Goal: Information Seeking & Learning: Learn about a topic

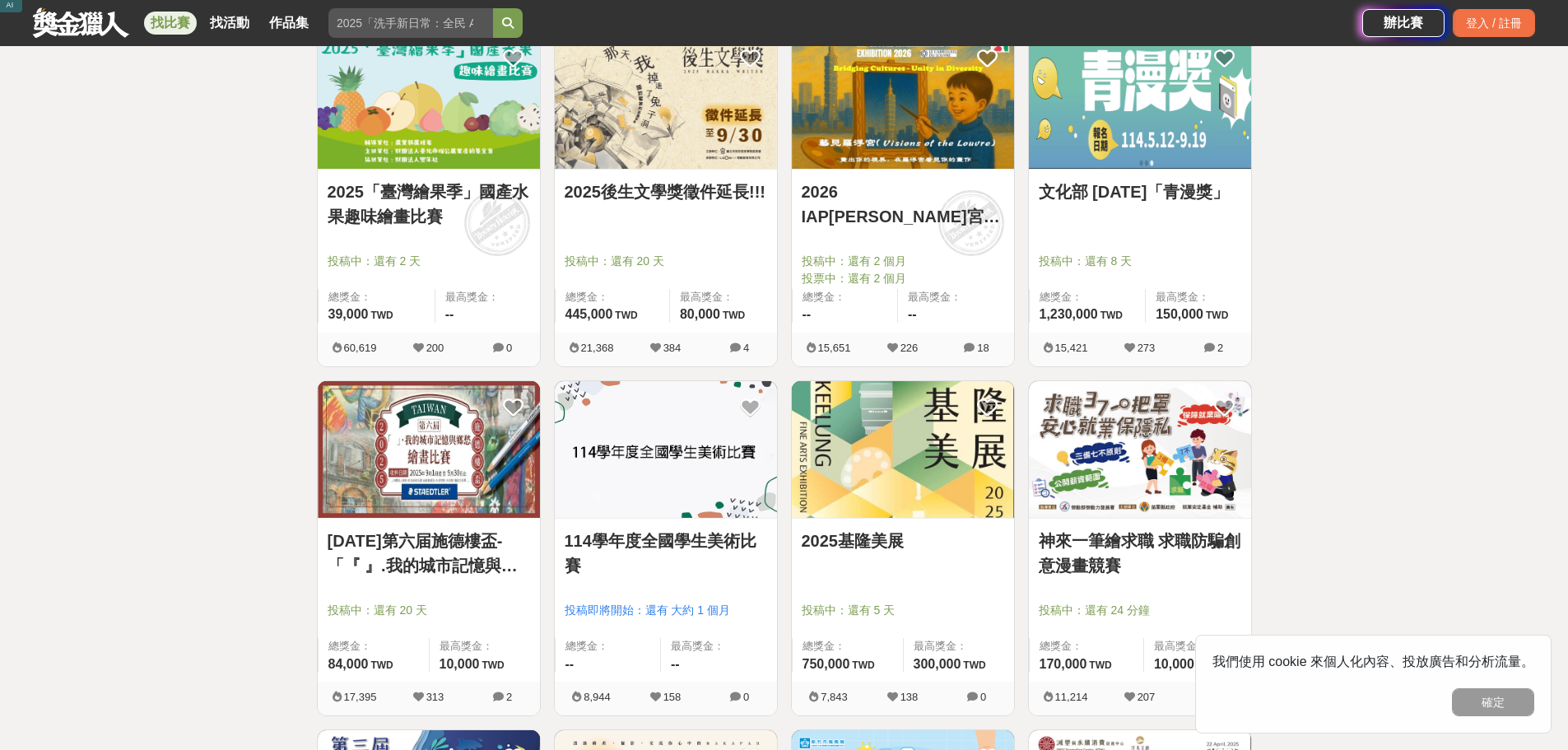
scroll to position [247, 0]
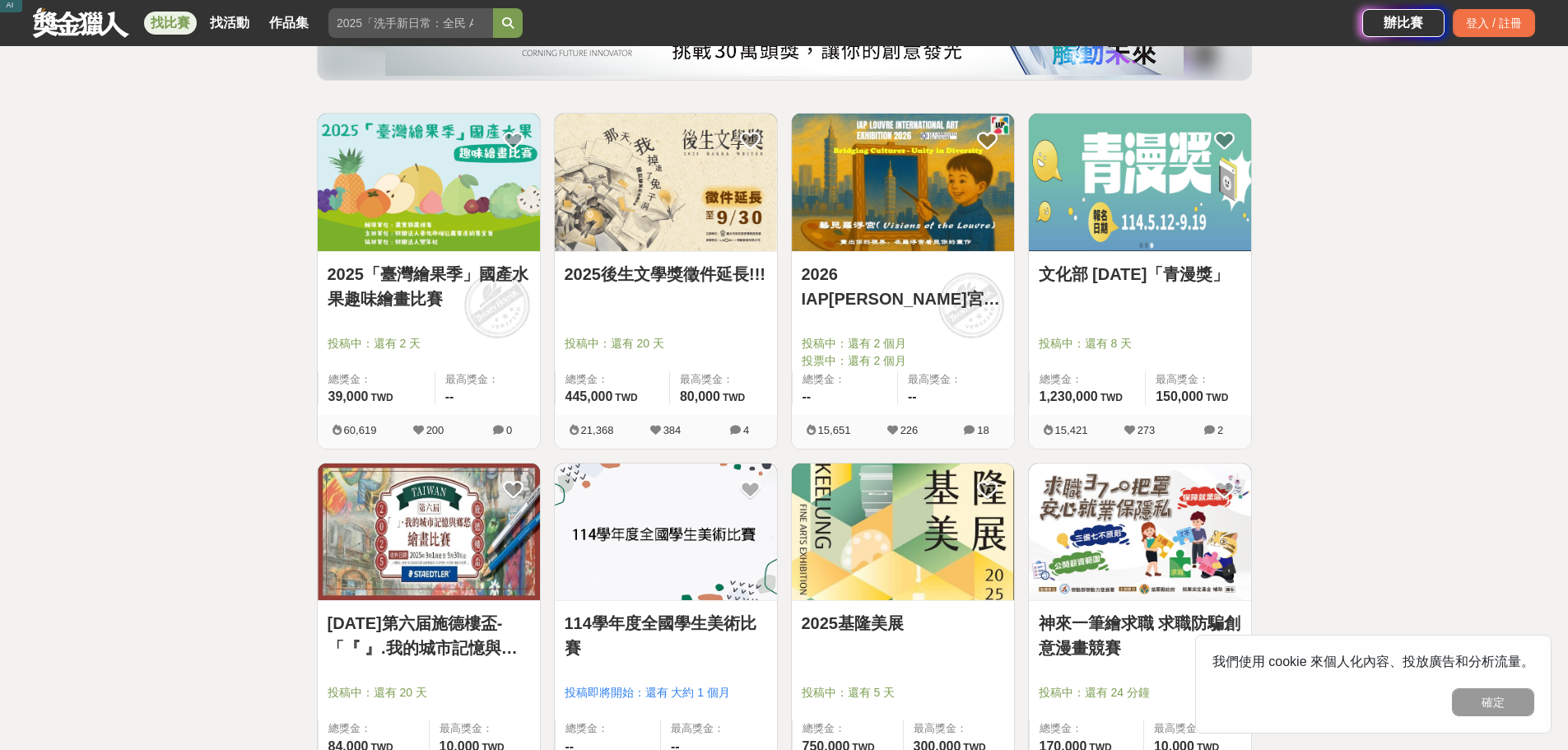
click at [452, 220] on img at bounding box center [428, 182] width 222 height 138
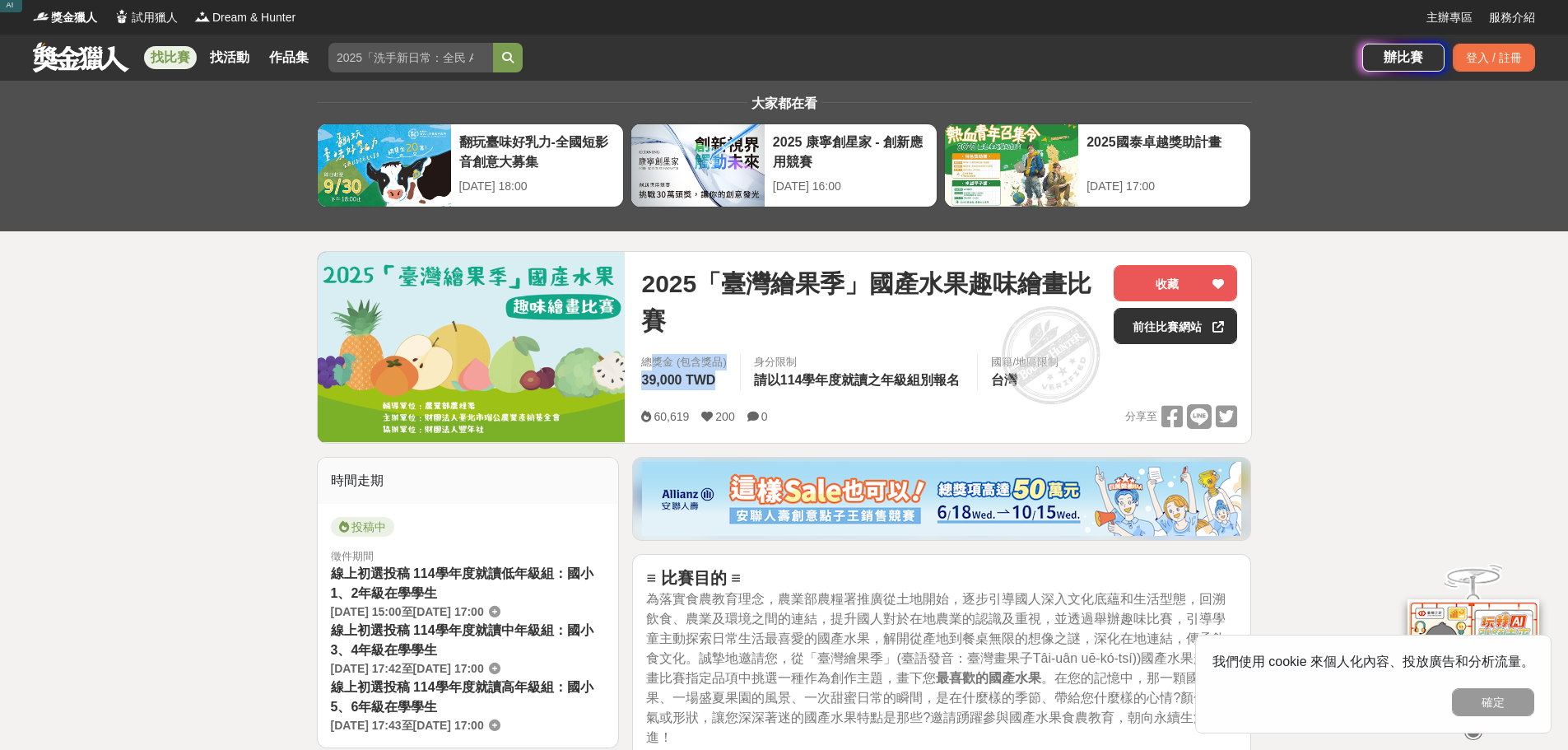
drag, startPoint x: 648, startPoint y: 364, endPoint x: 727, endPoint y: 376, distance: 79.9
click at [727, 376] on div "總獎金 (包含獎品) 39,000 TWD" at bounding box center [683, 371] width 111 height 36
click at [717, 374] on div "總獎金 (包含獎品) 39,000 TWD" at bounding box center [683, 371] width 111 height 36
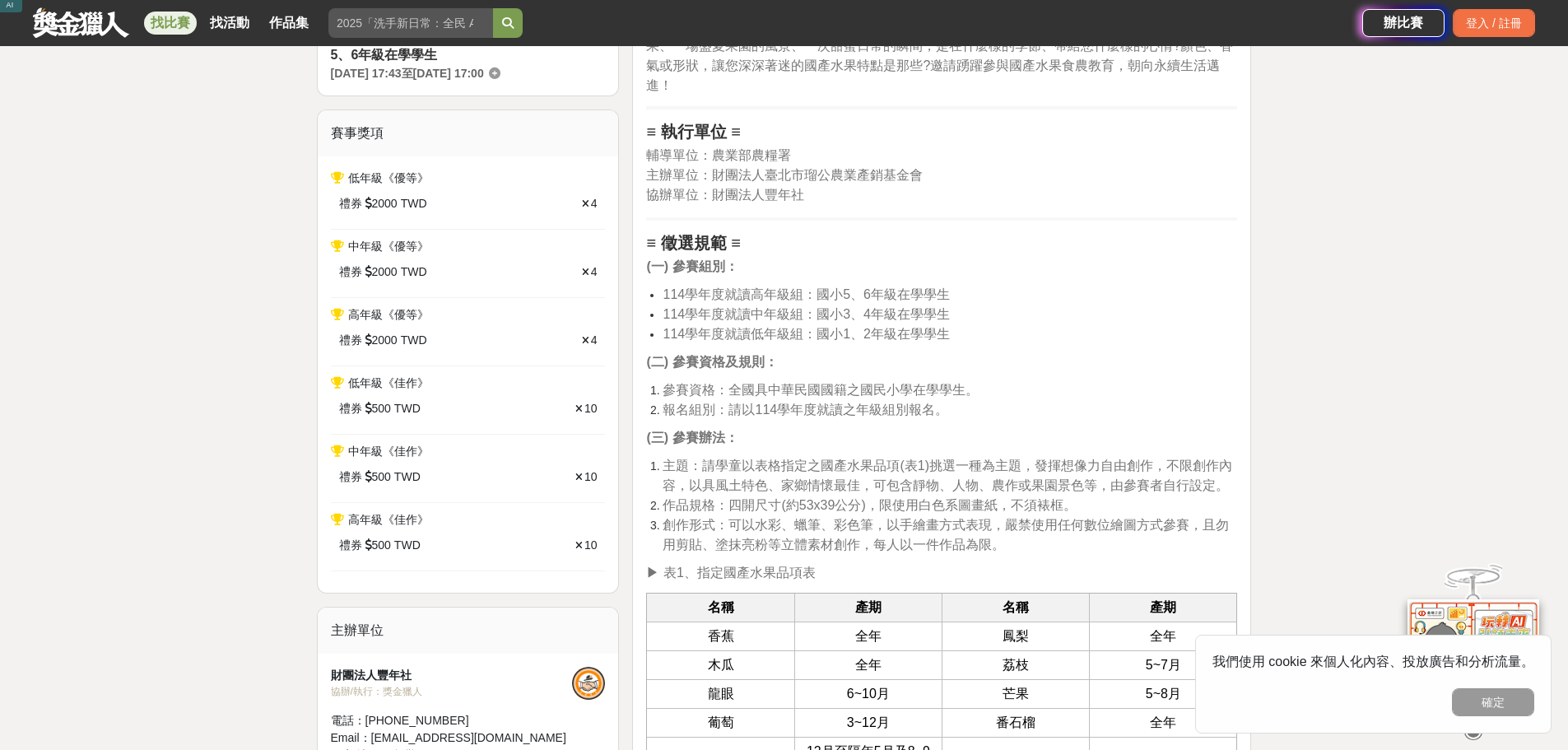
scroll to position [659, 0]
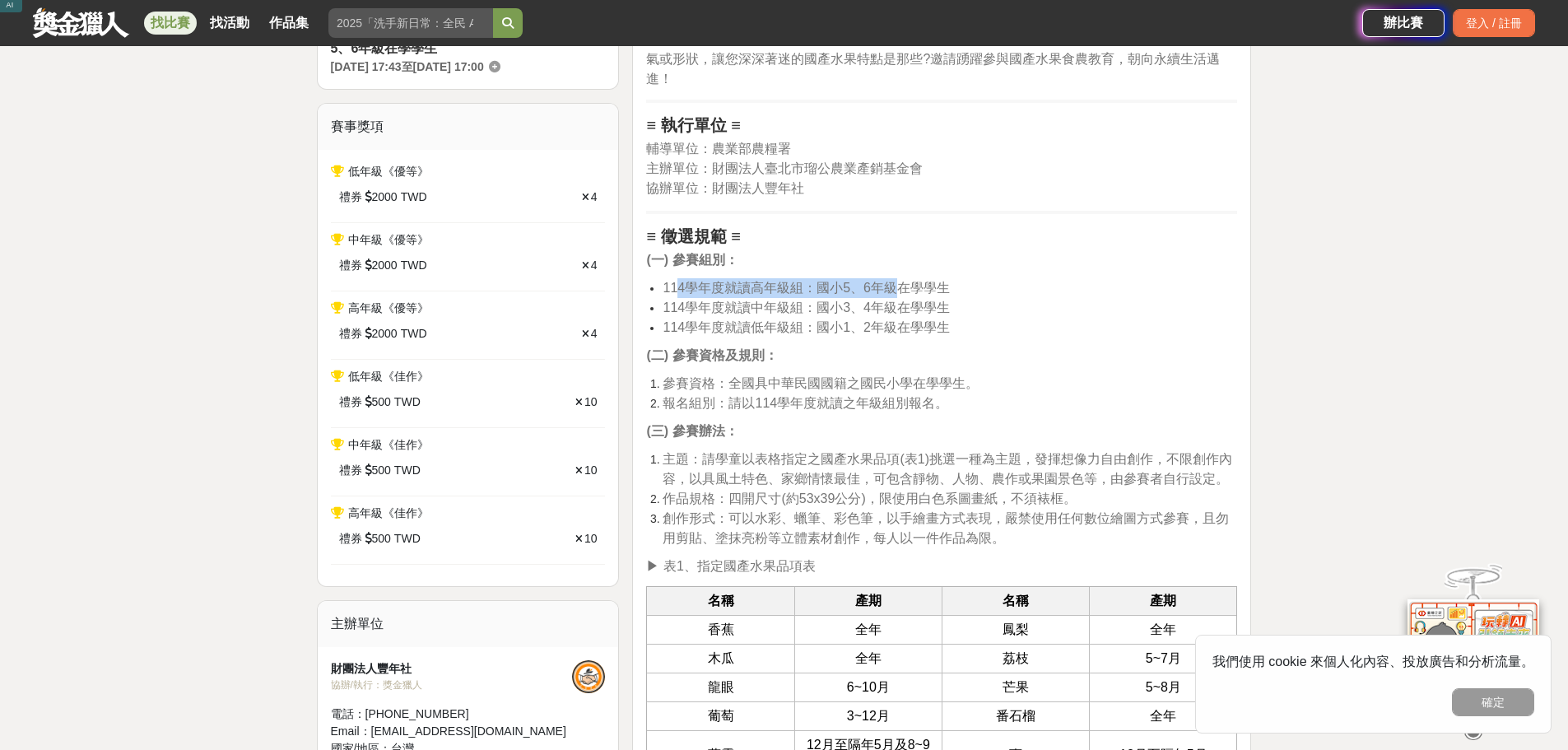
drag, startPoint x: 767, startPoint y: 288, endPoint x: 896, endPoint y: 288, distance: 129.0
click at [896, 288] on span "114學年度就讀高年級組：國小5、6年級在學學生" at bounding box center [806, 288] width 288 height 14
click at [422, 326] on span "TWD" at bounding box center [414, 333] width 26 height 18
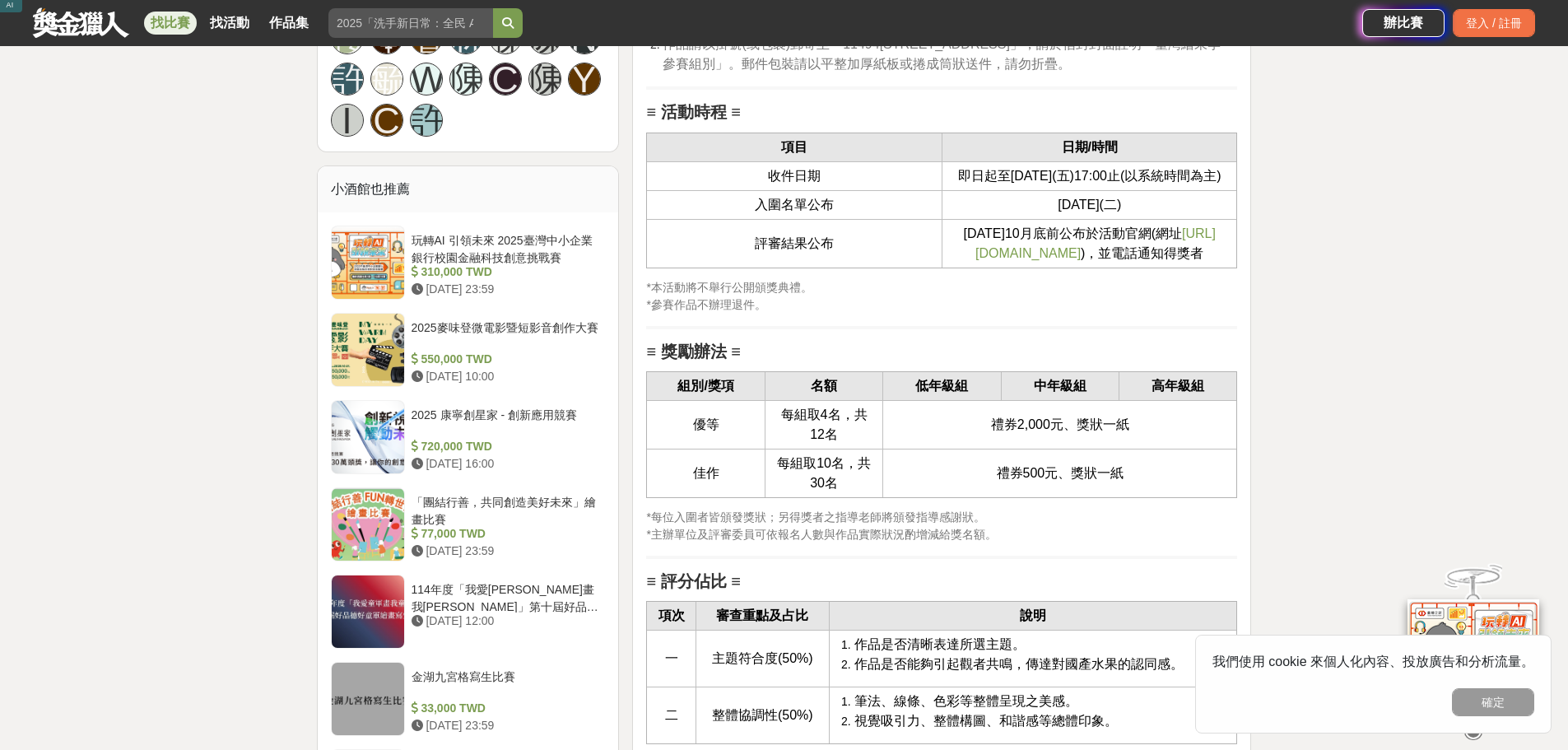
scroll to position [2057, 0]
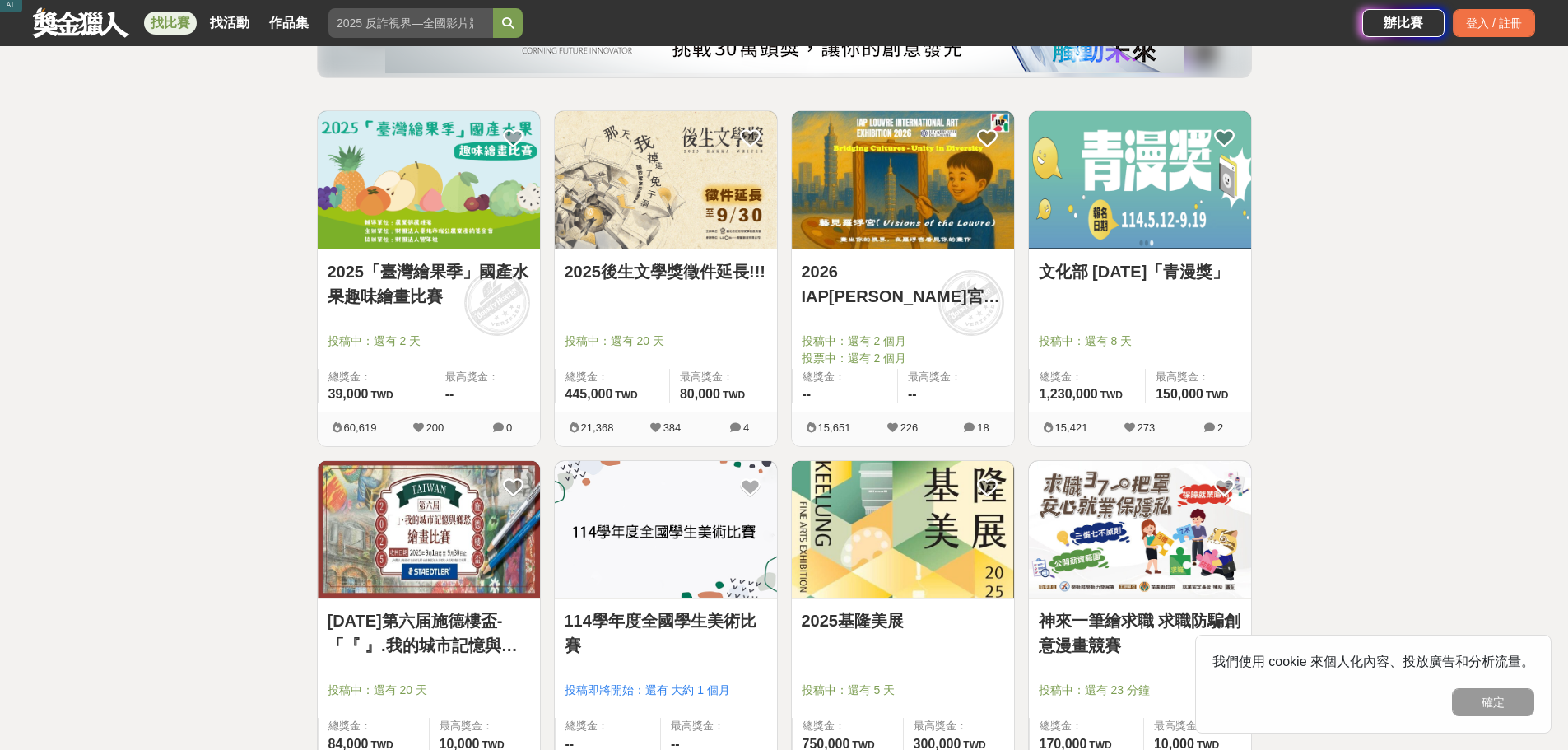
scroll to position [247, 0]
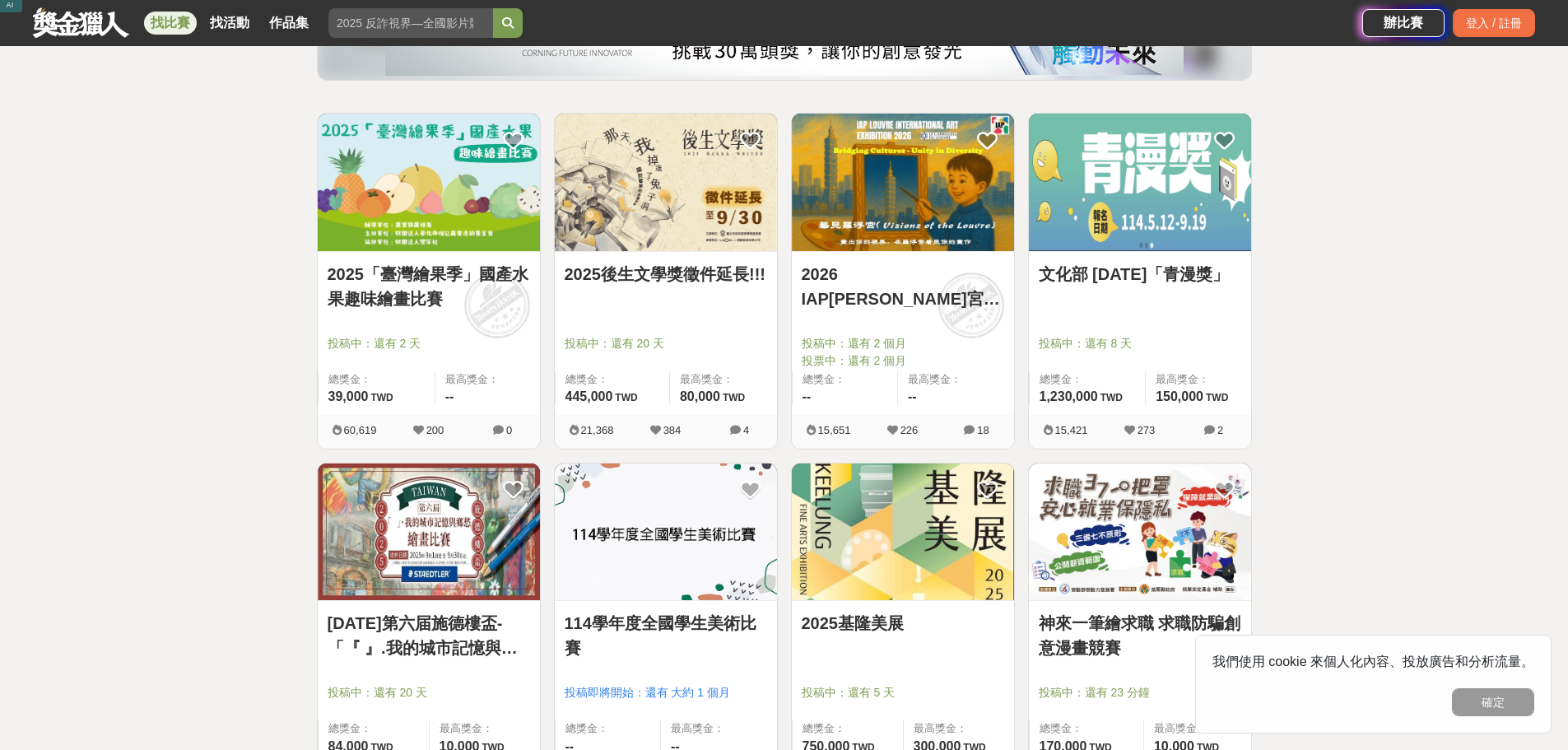
click at [1150, 185] on img at bounding box center [1140, 182] width 222 height 138
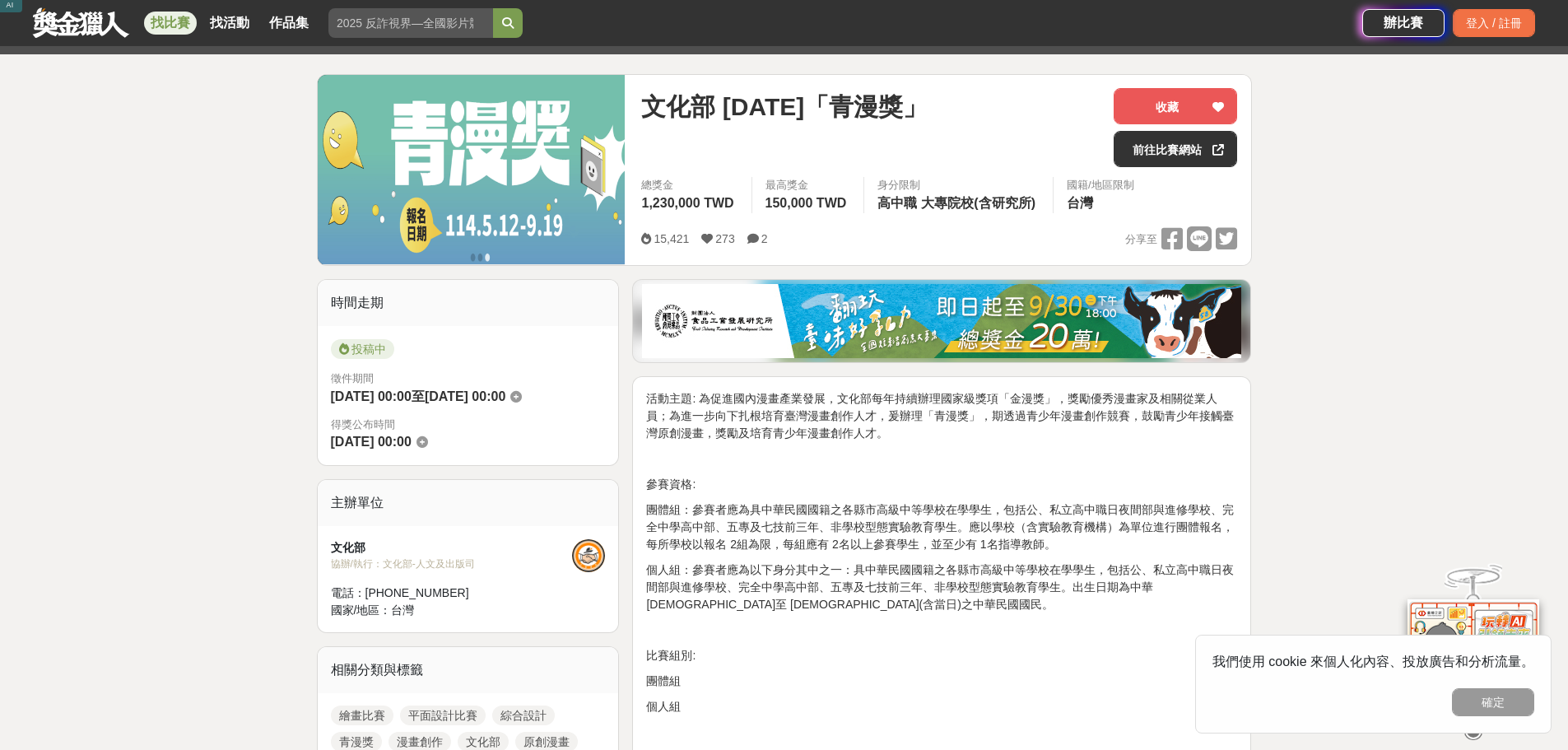
scroll to position [165, 0]
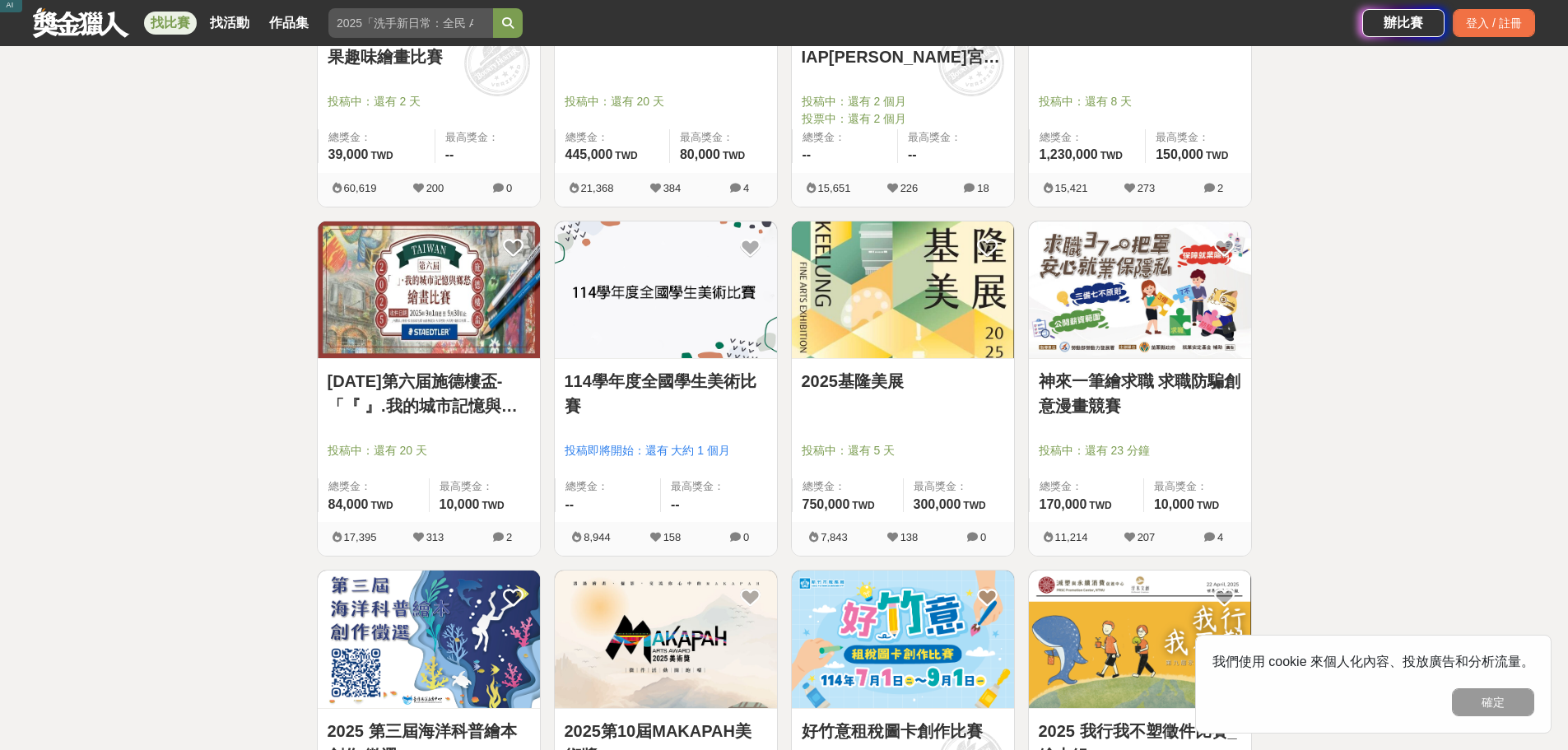
scroll to position [576, 0]
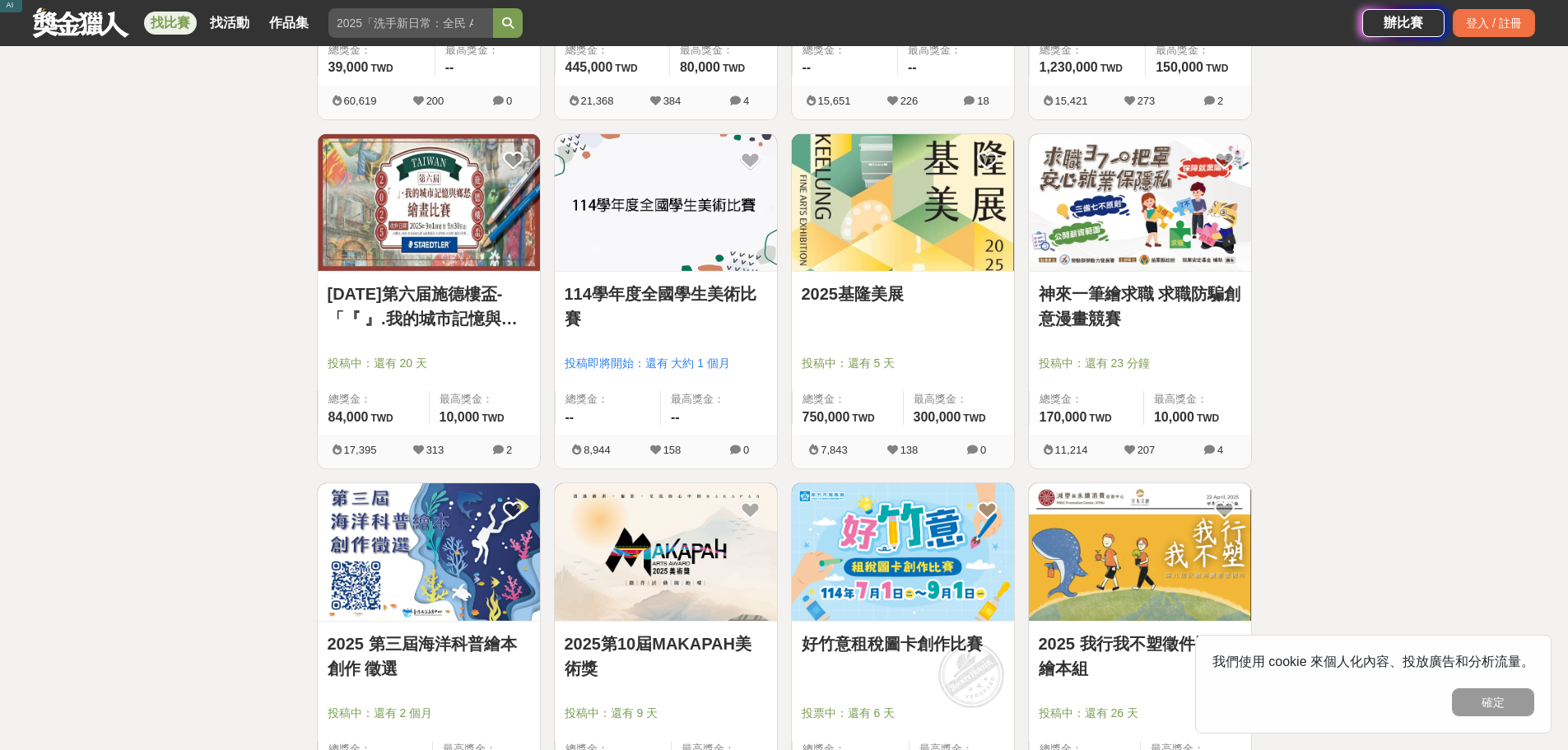
click at [623, 235] on img at bounding box center [665, 203] width 222 height 138
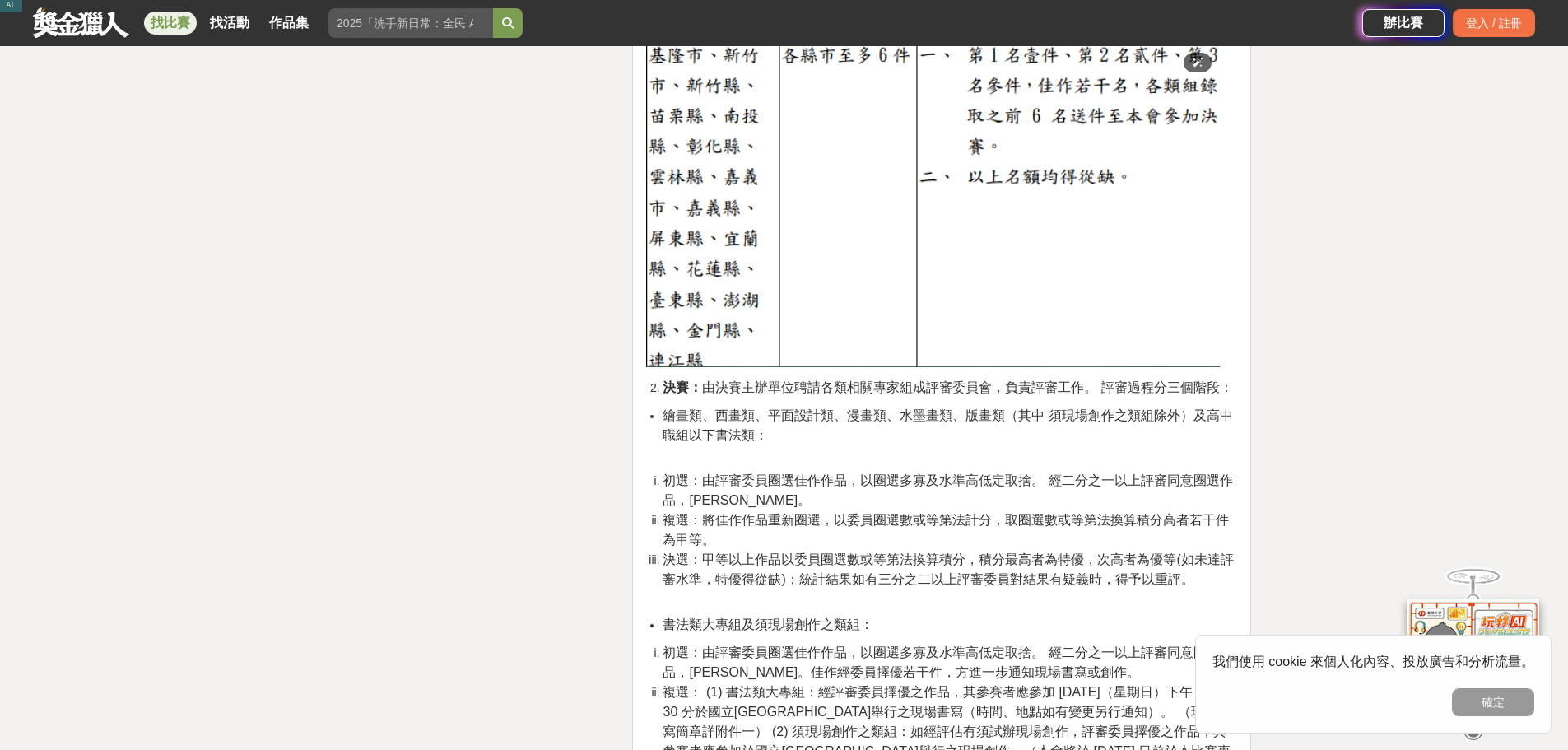
scroll to position [4362, 0]
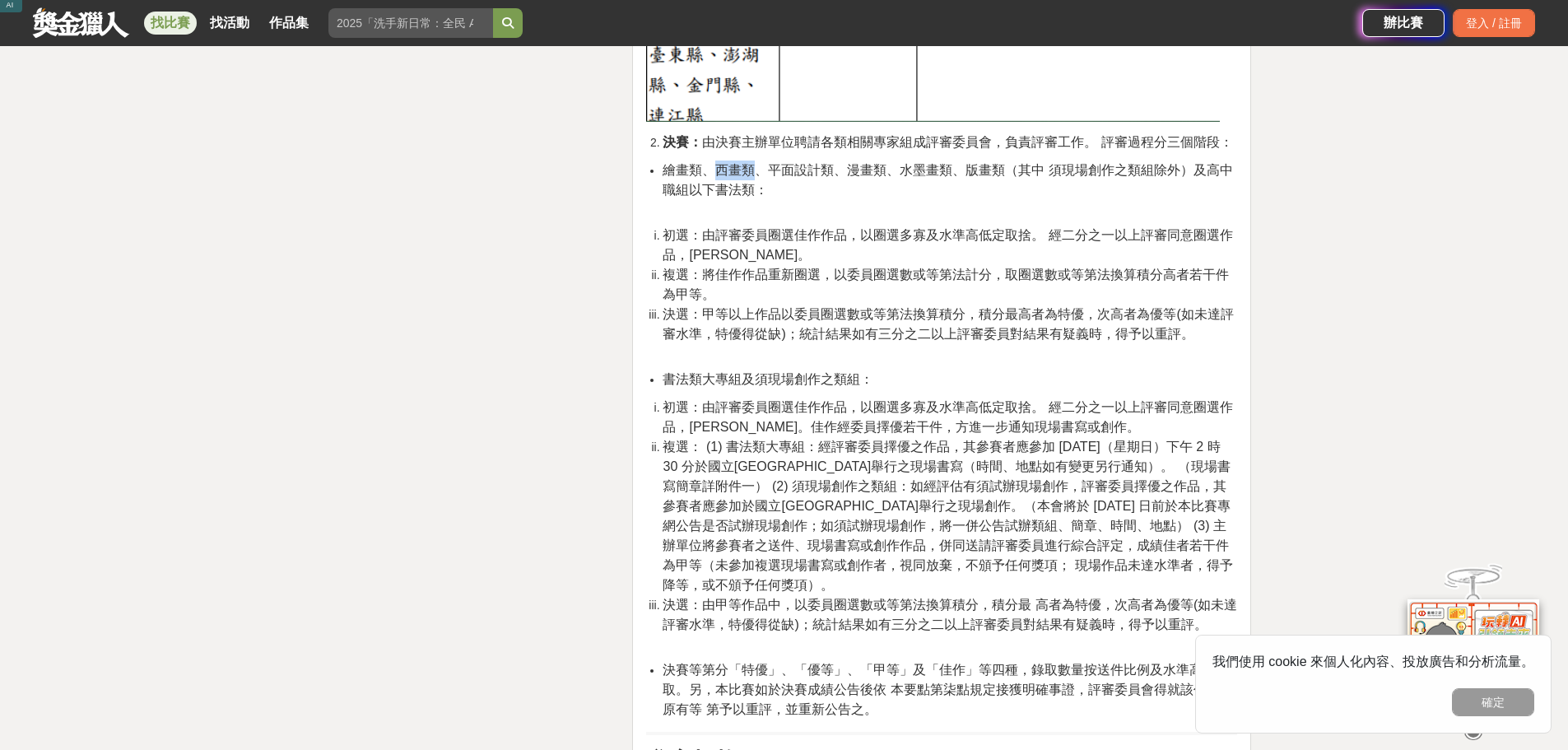
drag, startPoint x: 717, startPoint y: 131, endPoint x: 749, endPoint y: 132, distance: 32.0
click at [749, 163] on span "繪畫類、西畫類、平面設計類、漫畫類、水墨畫類、版畫類（其中 須現場創作之類組除外）及高中職組以下書法類：" at bounding box center [947, 180] width 570 height 33
click at [911, 160] on li "繪畫類、西畫類、平面設計類、漫畫類、水墨畫類、版畫類（其中 須現場創作之類組除外）及高中職組以下書法類：" at bounding box center [949, 188] width 574 height 57
drag, startPoint x: 758, startPoint y: 128, endPoint x: 926, endPoint y: 137, distance: 168.2
click at [926, 163] on span "繪畫類、西畫類、平面設計類、漫畫類、水墨畫類、版畫類（其中 須現場創作之類組除外）及高中職組以下書法類：" at bounding box center [947, 180] width 570 height 33
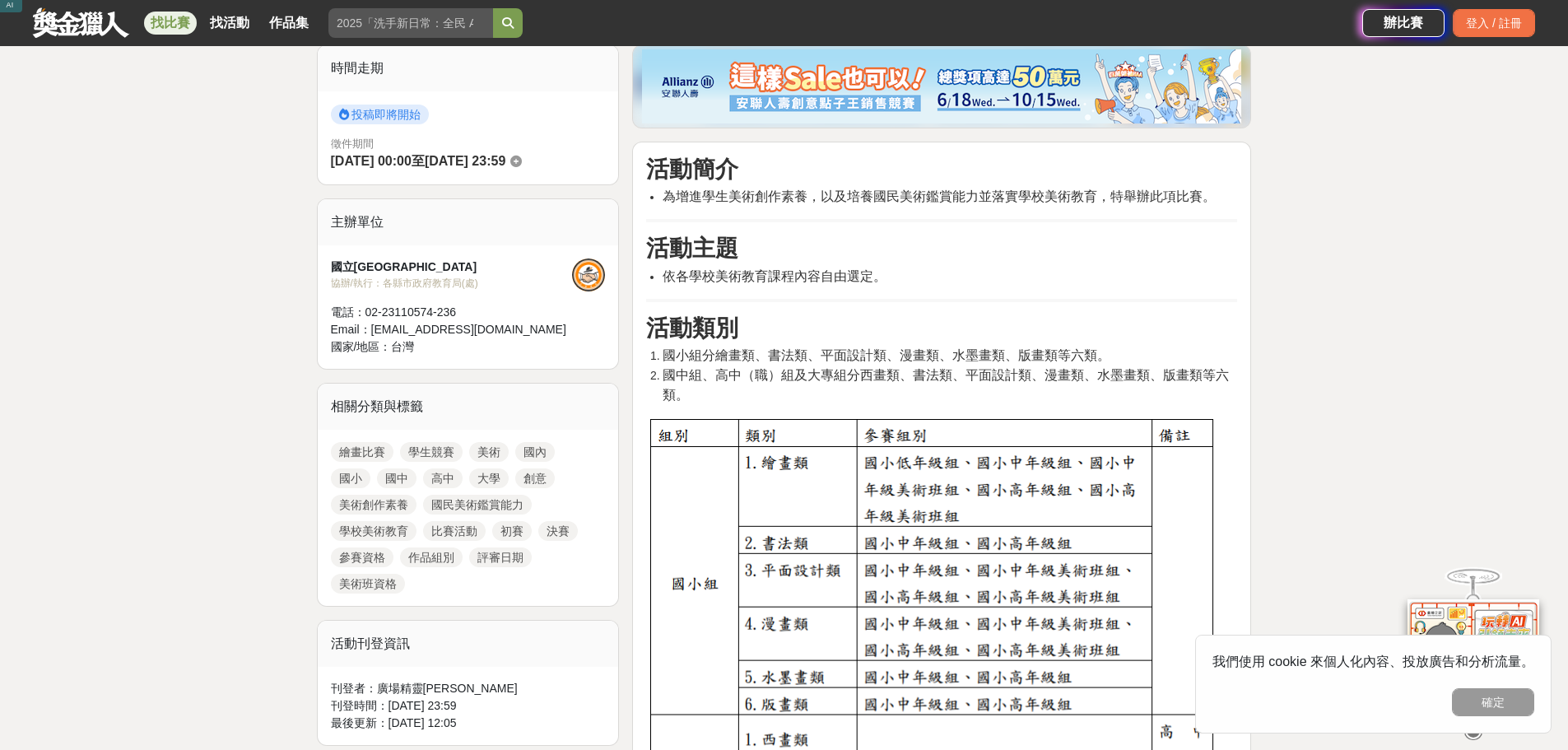
scroll to position [367, 0]
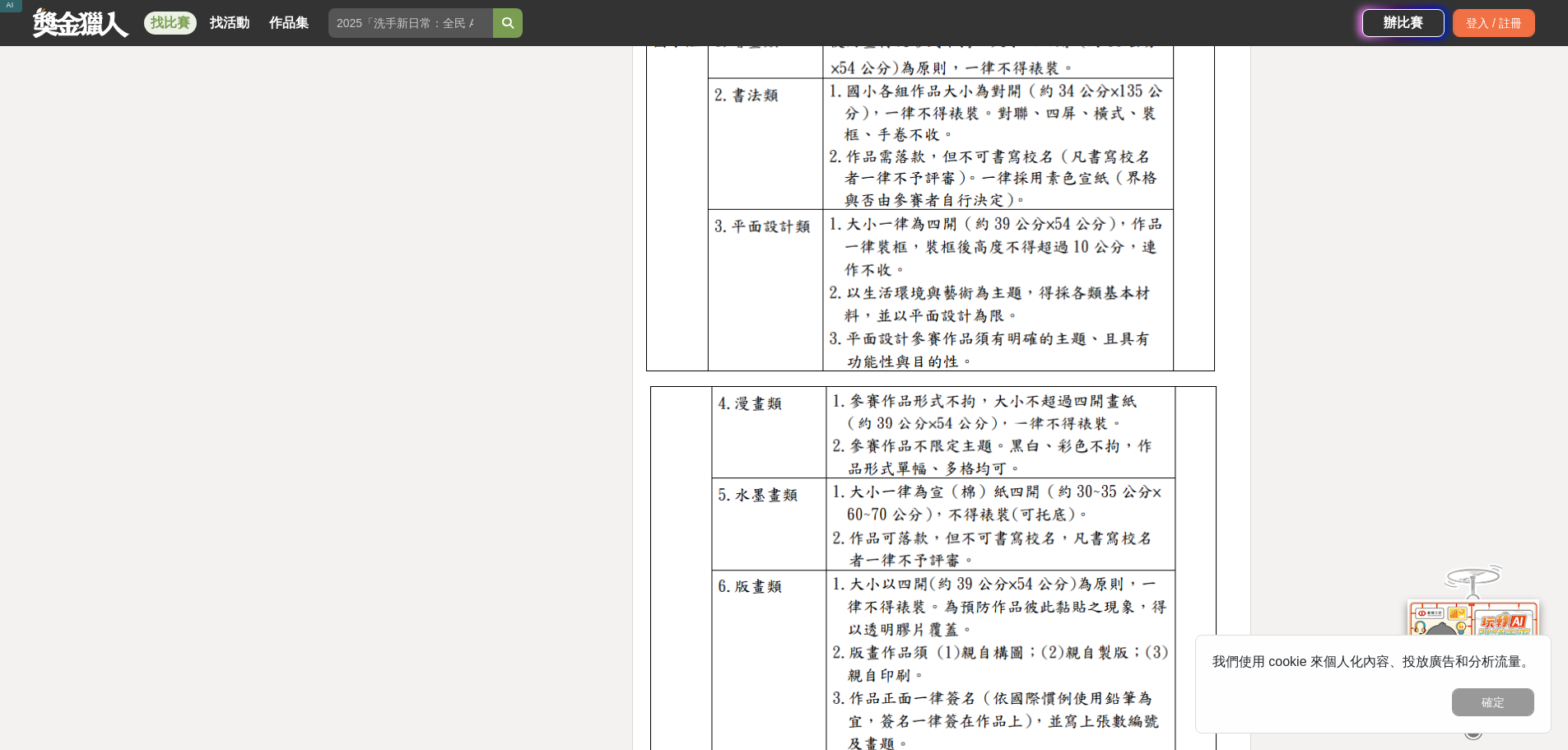
scroll to position [4975, 0]
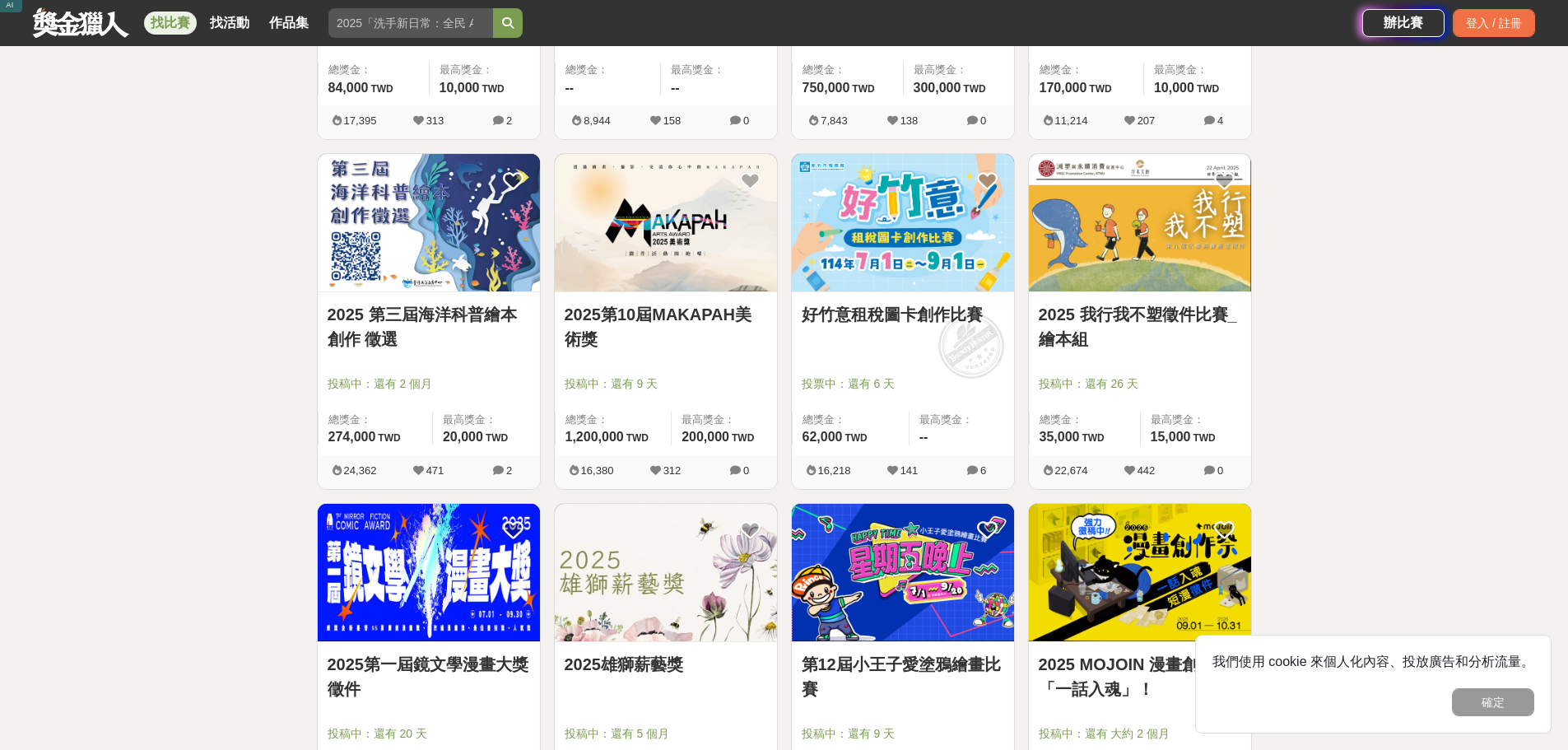
scroll to position [1152, 0]
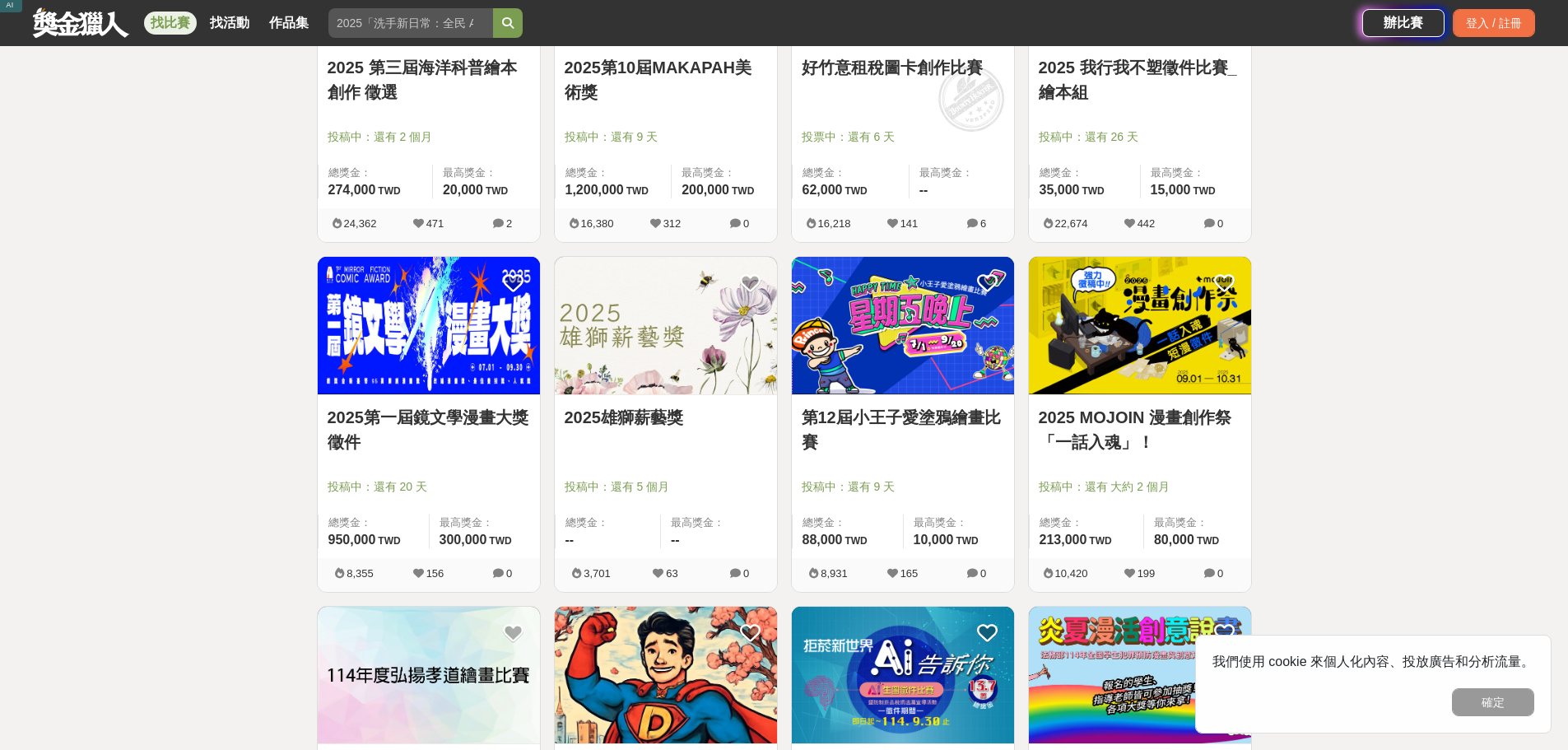
click at [405, 357] on img at bounding box center [428, 326] width 222 height 138
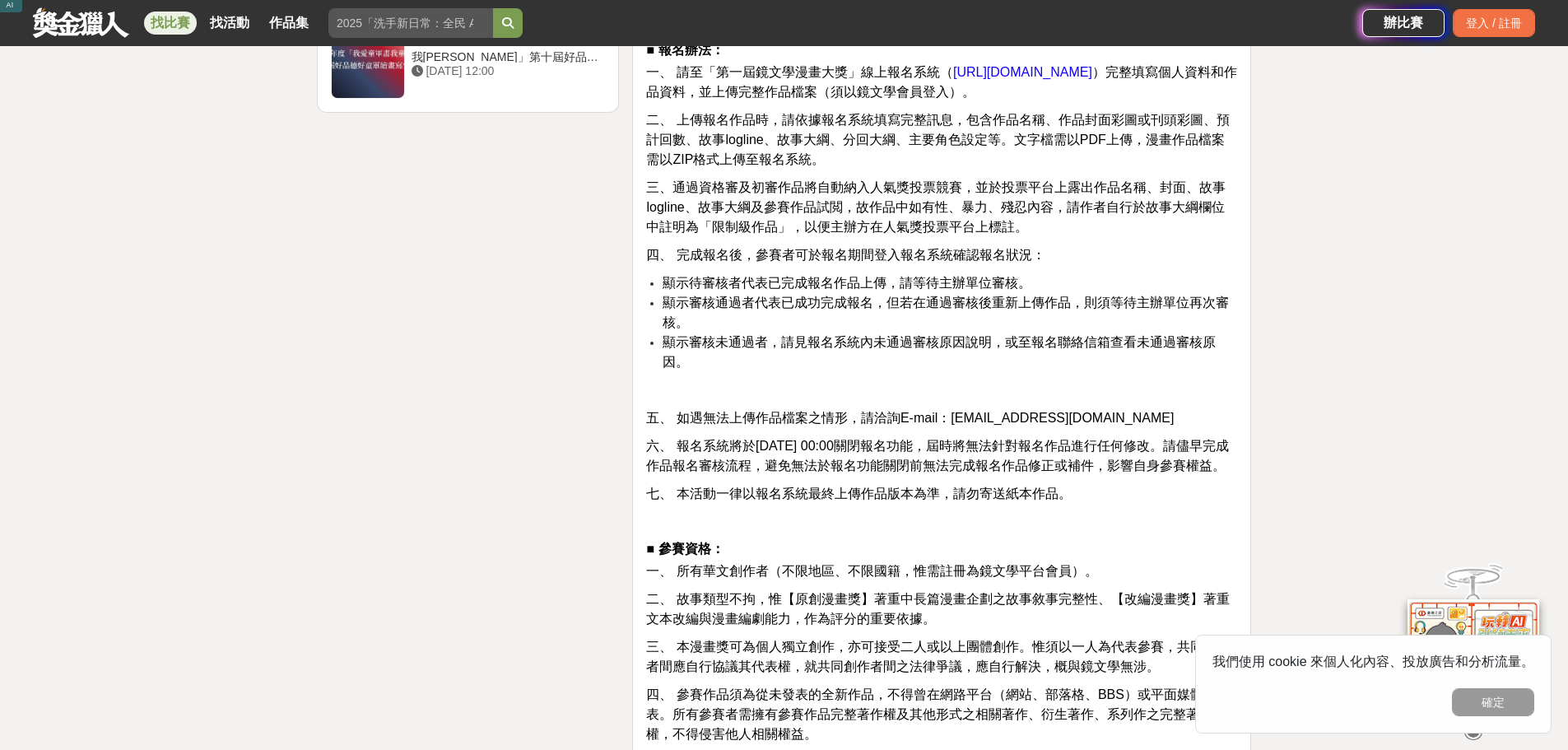
scroll to position [2387, 0]
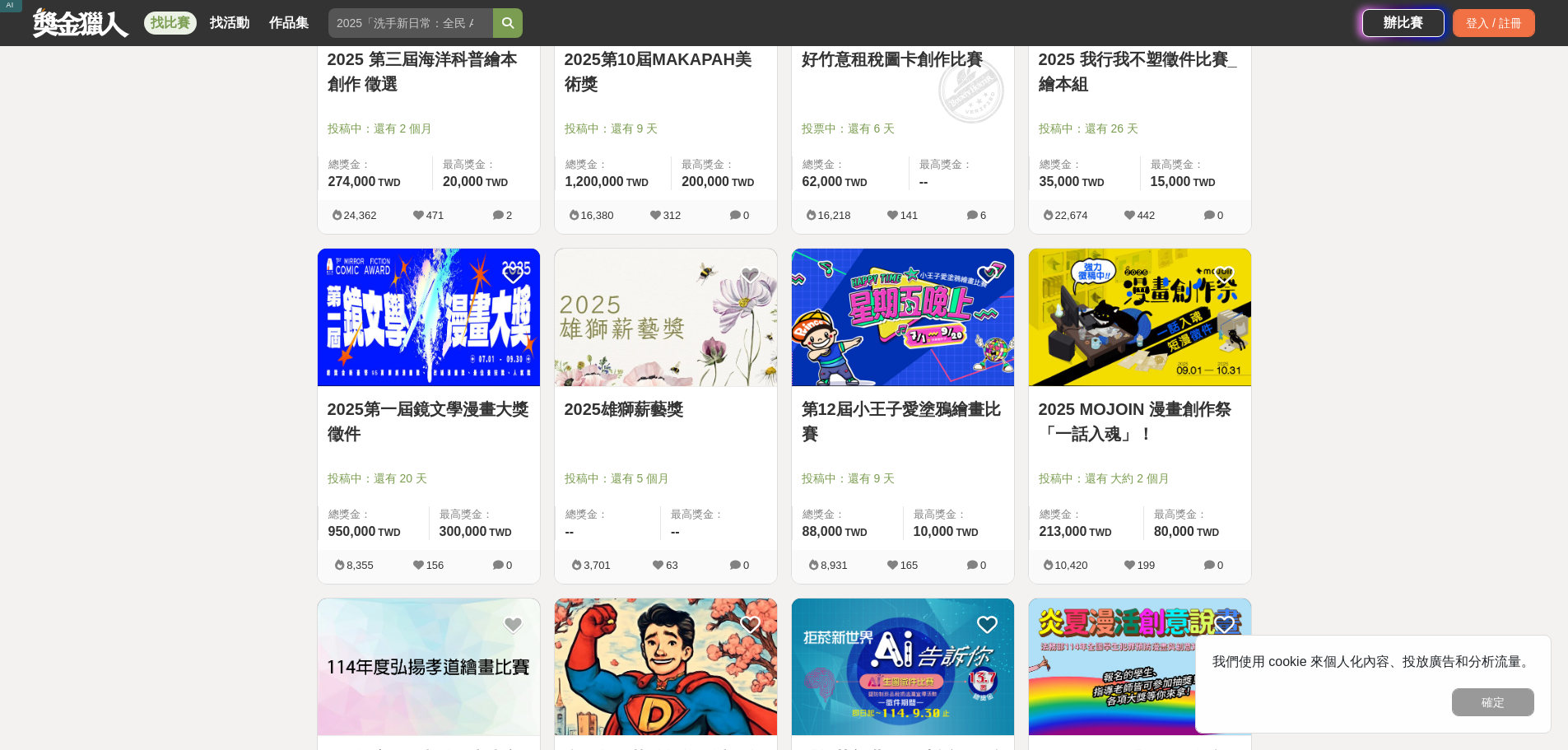
scroll to position [1152, 0]
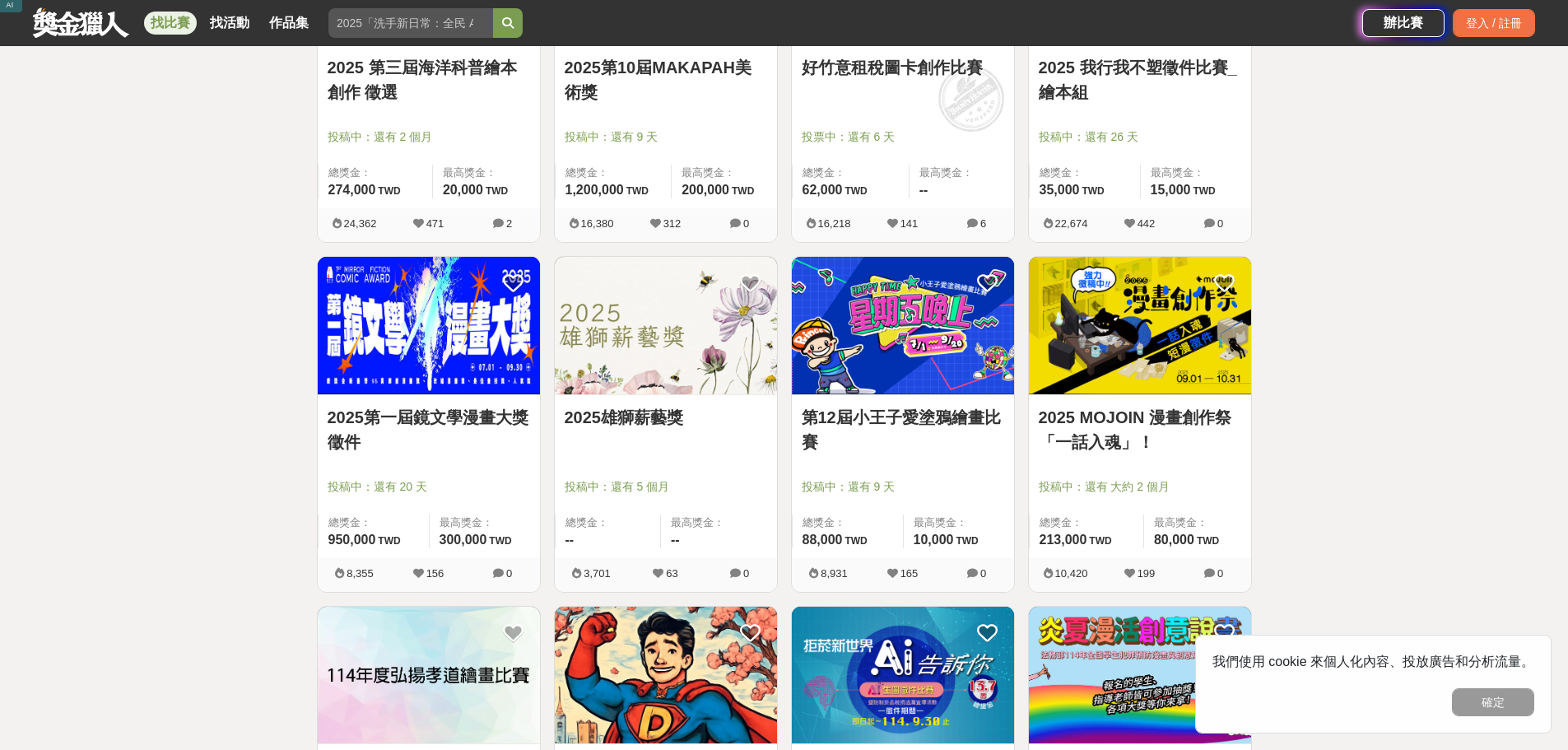
click at [880, 363] on img at bounding box center [903, 326] width 222 height 138
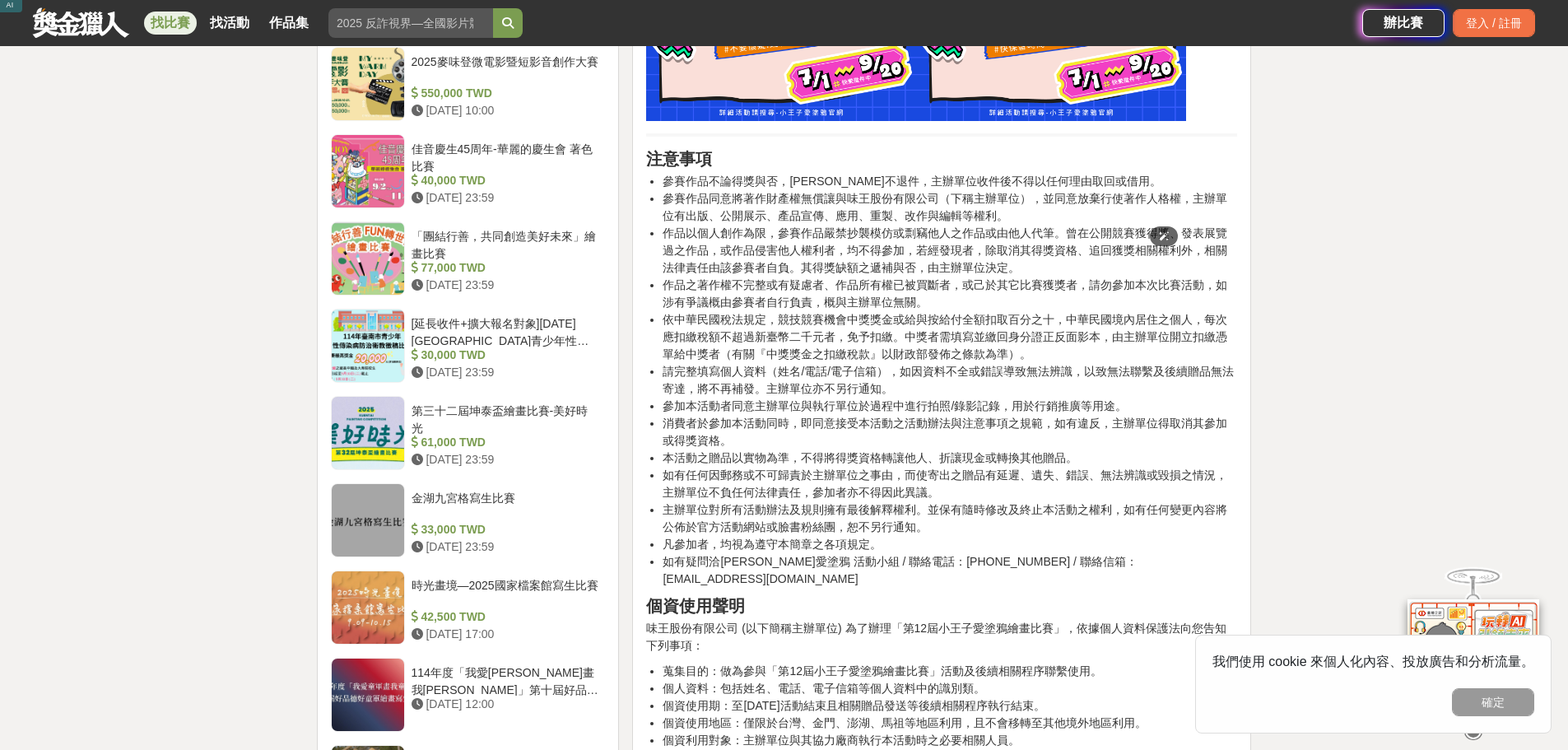
scroll to position [1893, 0]
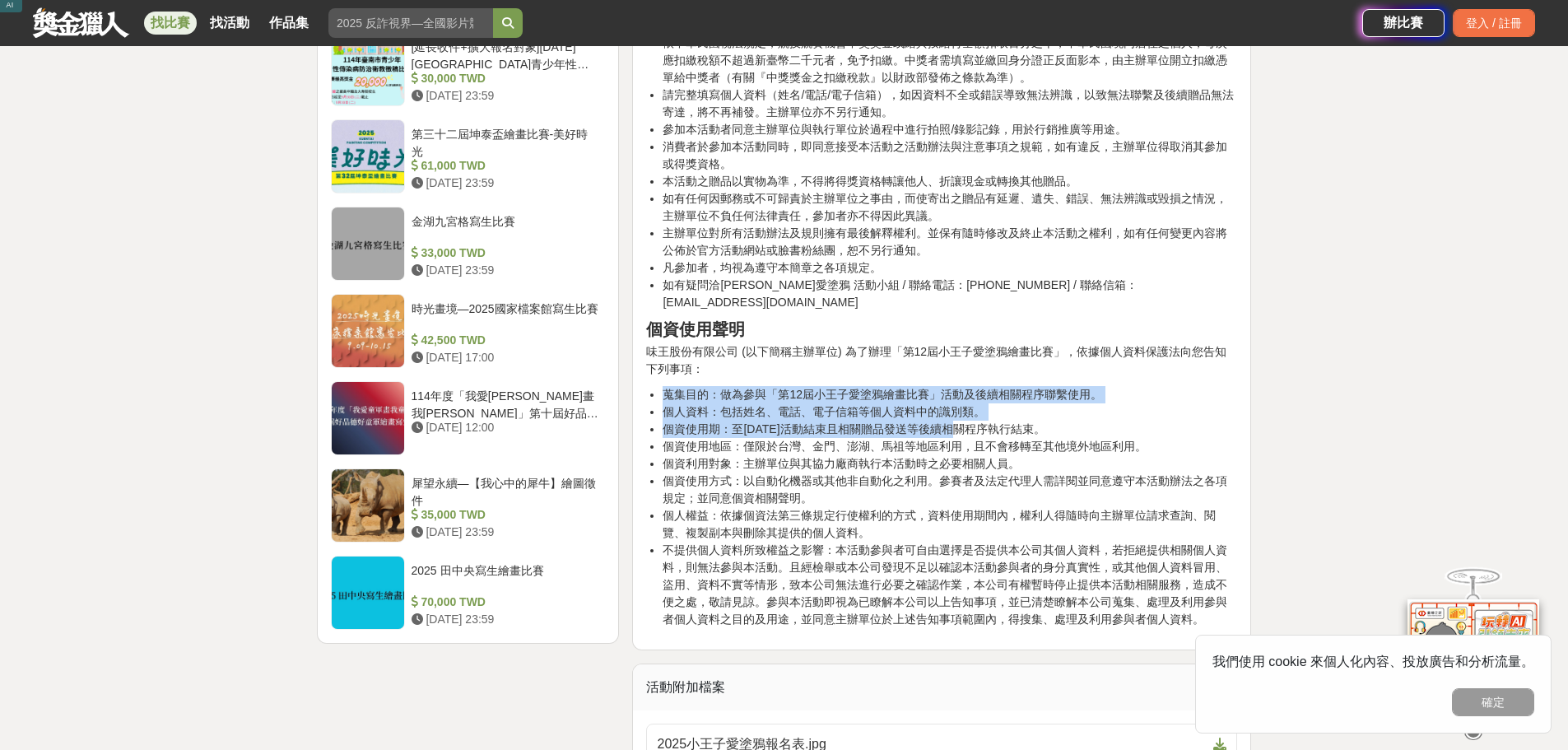
drag, startPoint x: 661, startPoint y: 371, endPoint x: 938, endPoint y: 405, distance: 279.1
click at [938, 405] on ul "蒐集目的：做為參與「第12屆小王子愛塗鴉繪畫比賽」活動及後續相關程序聯繫使用。 個人資料：包括姓名、電話、電子信箱等個人資料中的識別類。 個資使用期：至[DA…" at bounding box center [941, 507] width 591 height 242
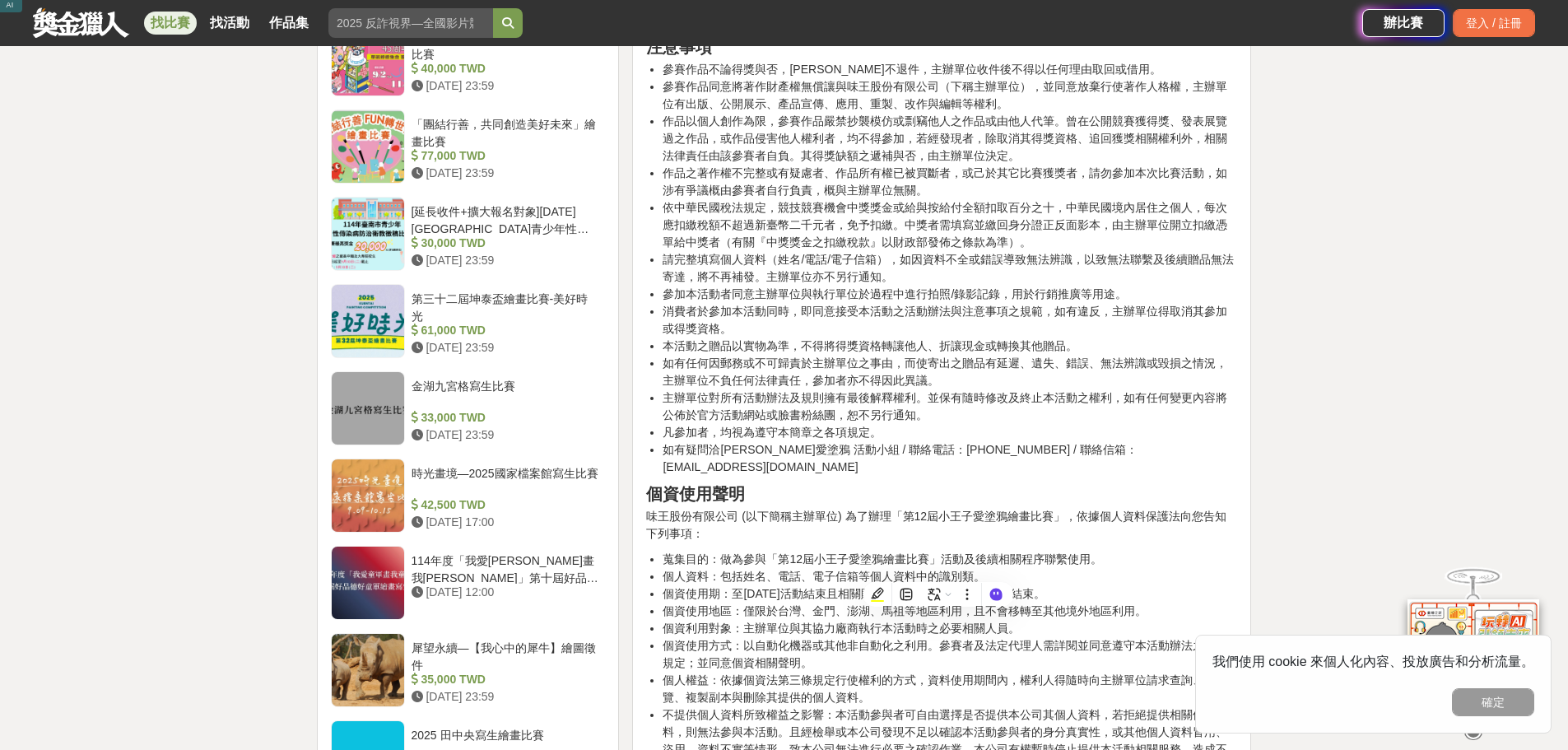
click at [701, 208] on li "依中華民國稅法規定，競技競賽機會中獎獎金或給與按給付全額扣取百分之十，中華民國境內居住之個人，每次應扣繳稅額不超過新臺幣二千元者，免予扣繳。中獎者需填寫並繳回…" at bounding box center [949, 225] width 574 height 52
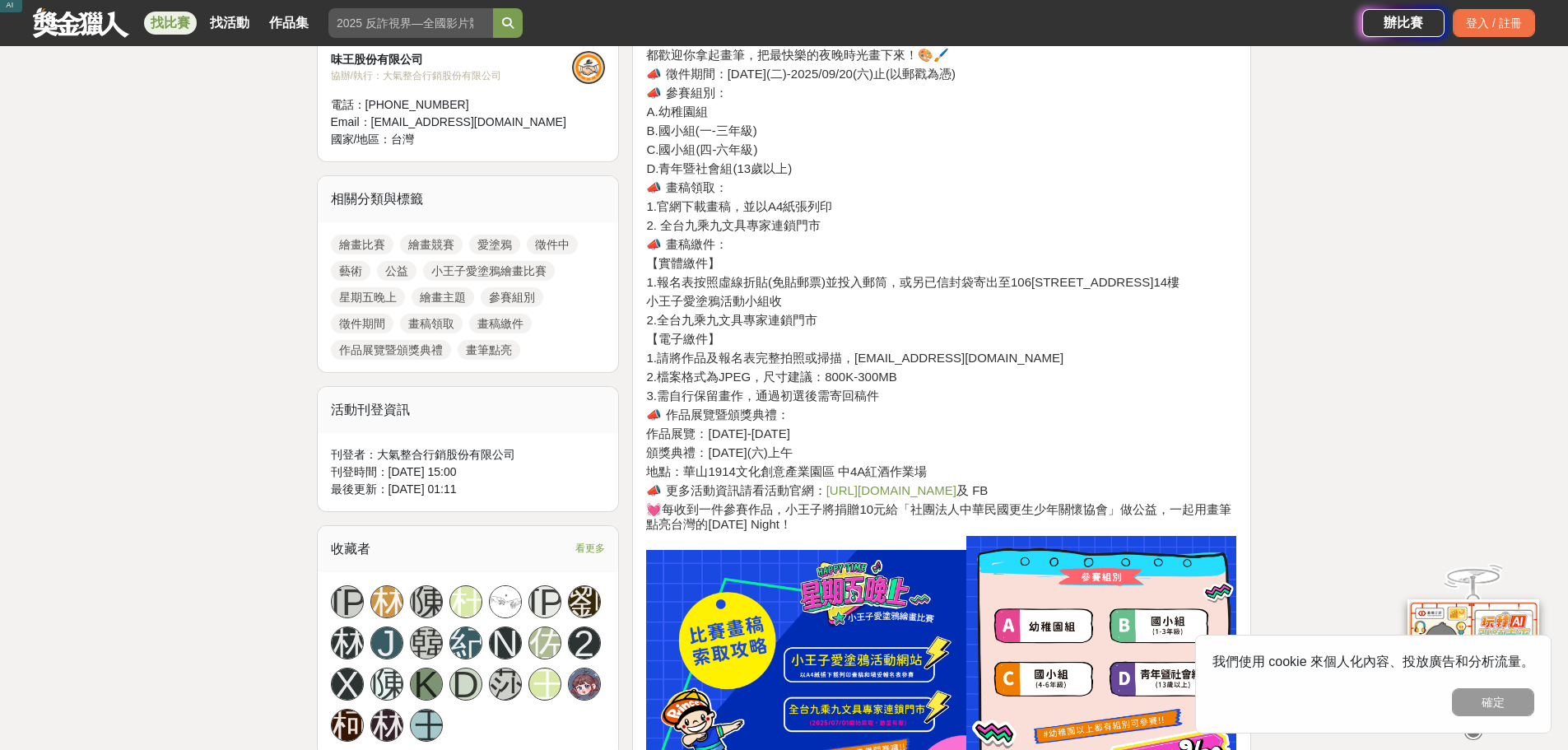
scroll to position [741, 0]
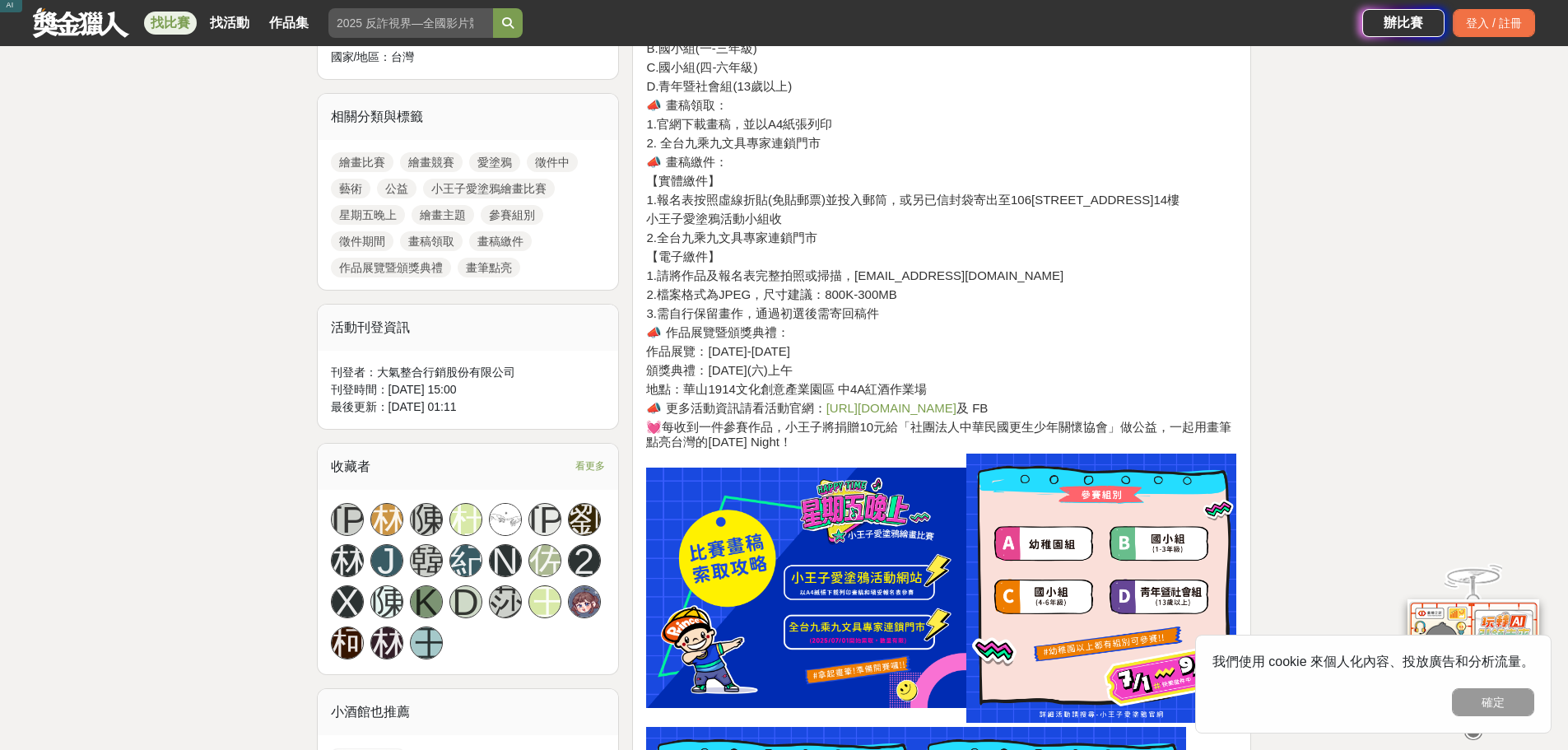
click at [887, 403] on link "[URL][DOMAIN_NAME]" at bounding box center [891, 408] width 130 height 14
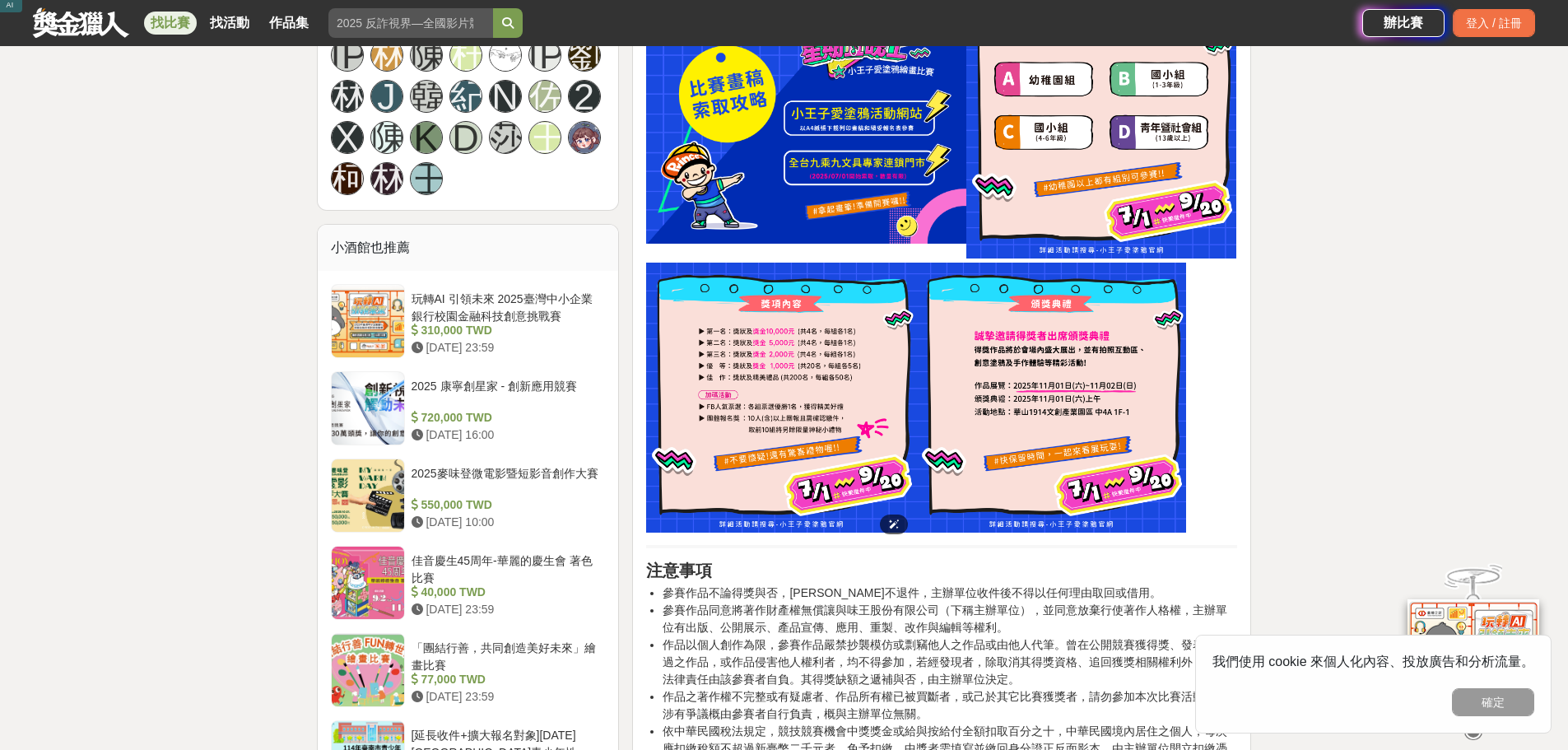
scroll to position [1235, 0]
